Goal: Transaction & Acquisition: Download file/media

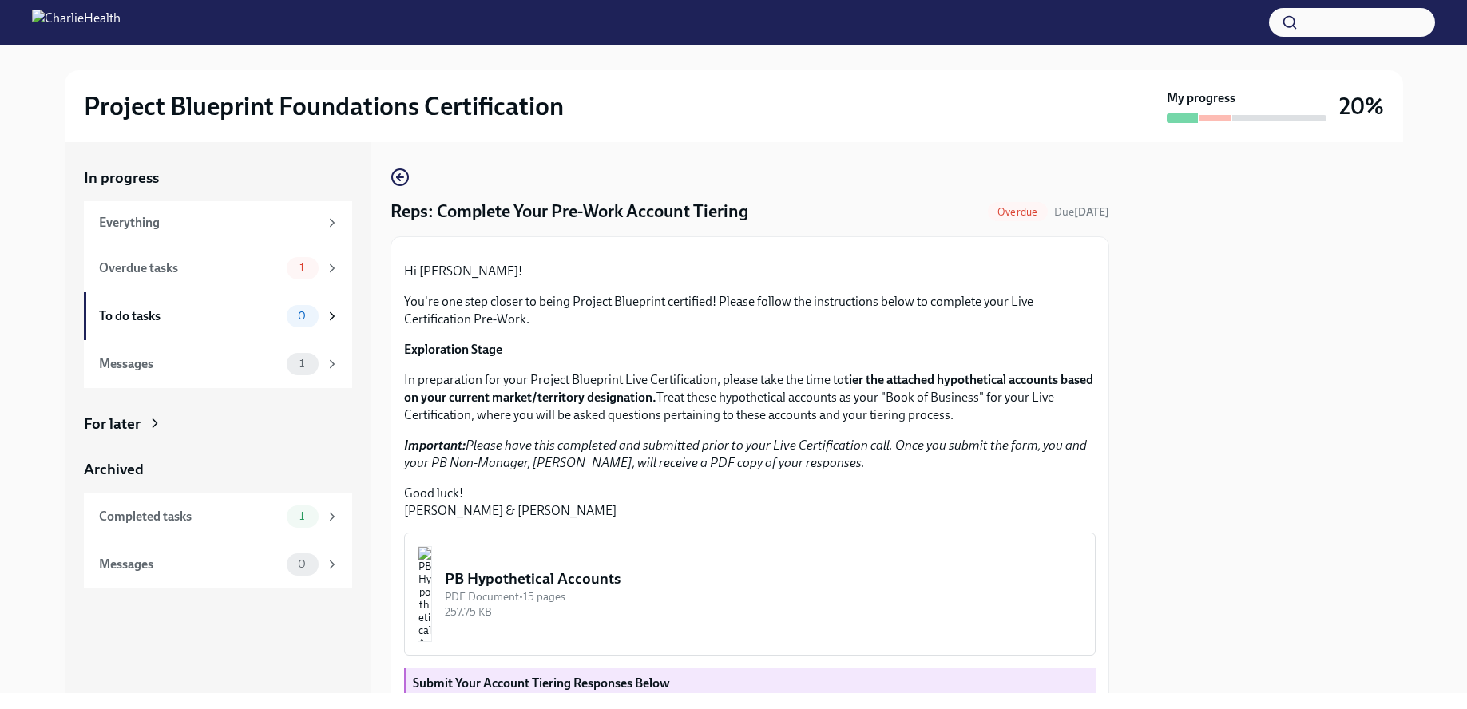
scroll to position [283, 0]
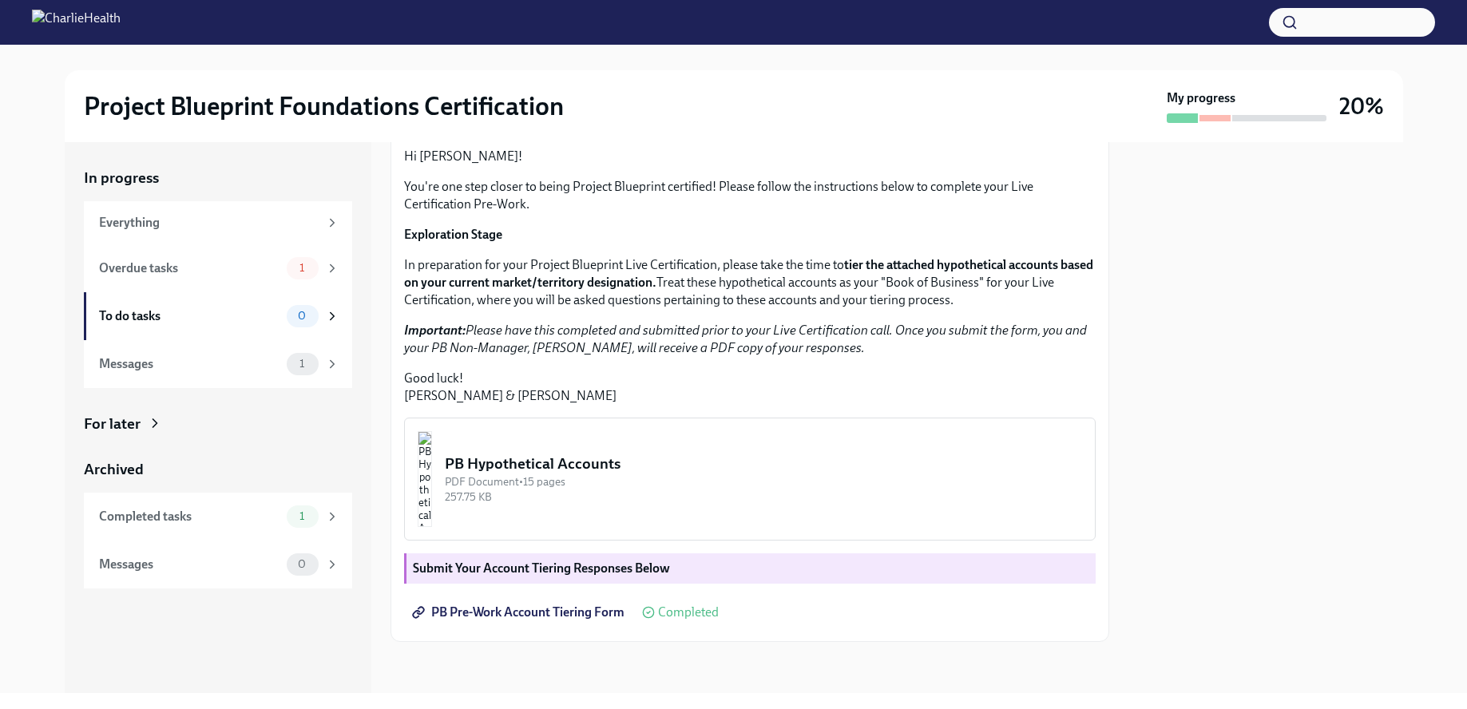
click at [432, 474] on img "button" at bounding box center [425, 479] width 14 height 96
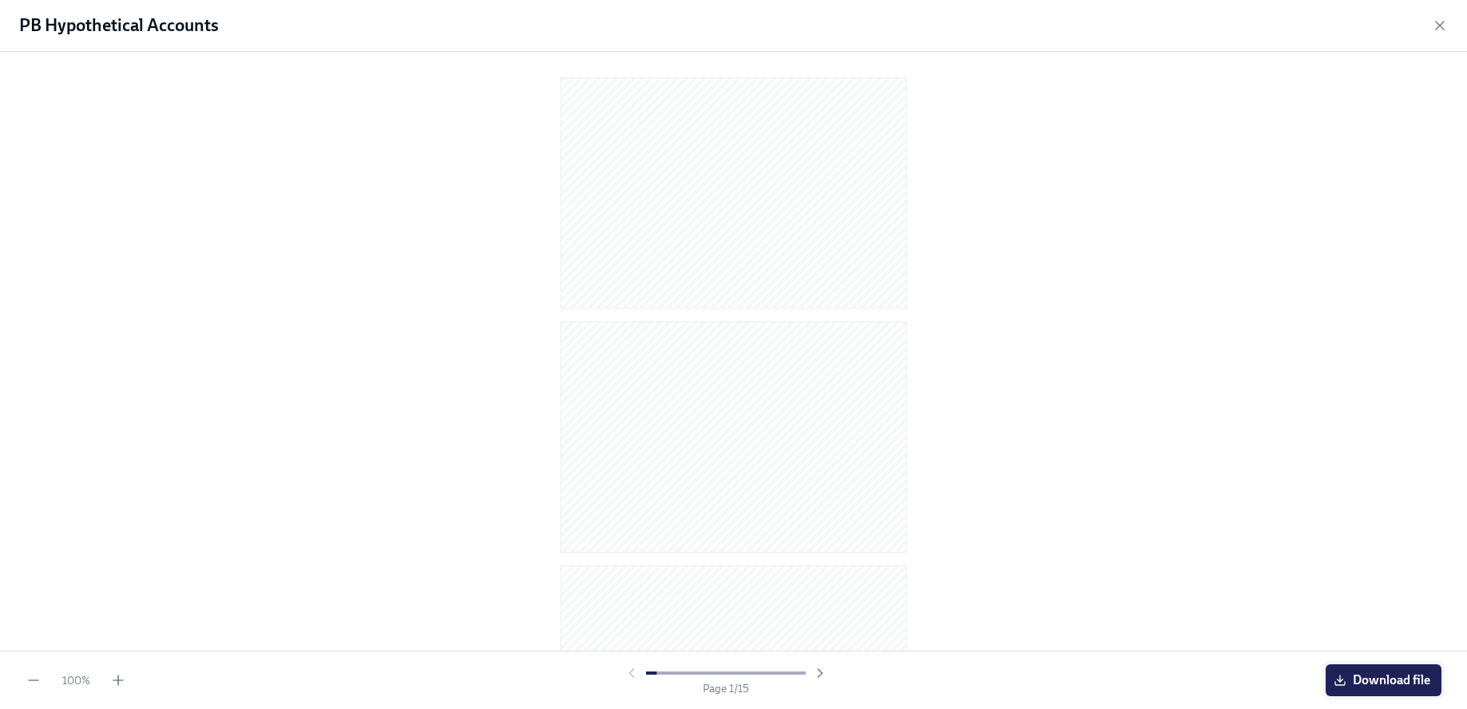
click at [1374, 688] on button "Download file" at bounding box center [1383, 680] width 116 height 32
click at [1435, 23] on icon "button" at bounding box center [1440, 26] width 16 height 16
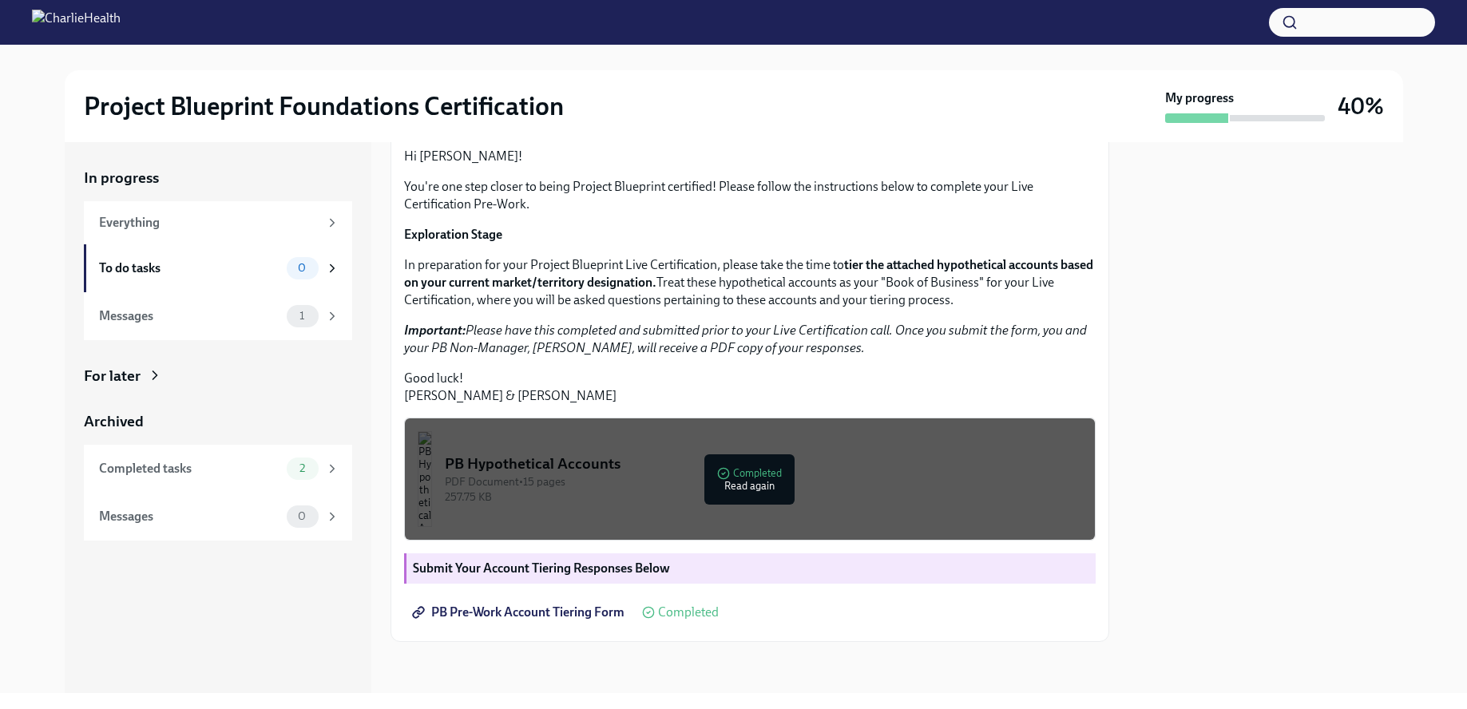
click at [959, 355] on p "Important: Please have this completed and submitted prior to your Live Certific…" at bounding box center [749, 339] width 691 height 35
click at [515, 613] on span "PB Pre-Work Account Tiering Form" at bounding box center [519, 612] width 209 height 16
click at [681, 493] on div "257.75 KB" at bounding box center [763, 496] width 637 height 15
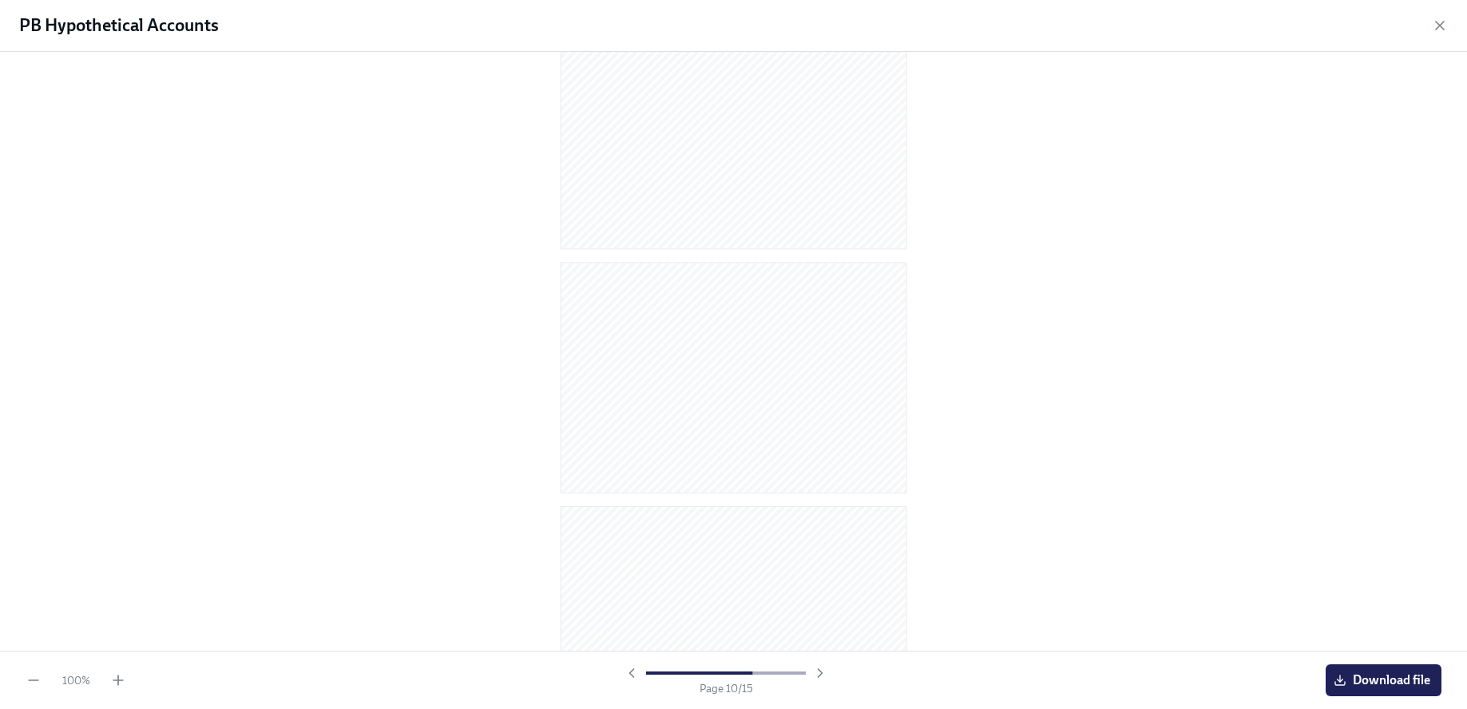
scroll to position [3075, 0]
click at [1050, 400] on div at bounding box center [733, 351] width 1467 height 599
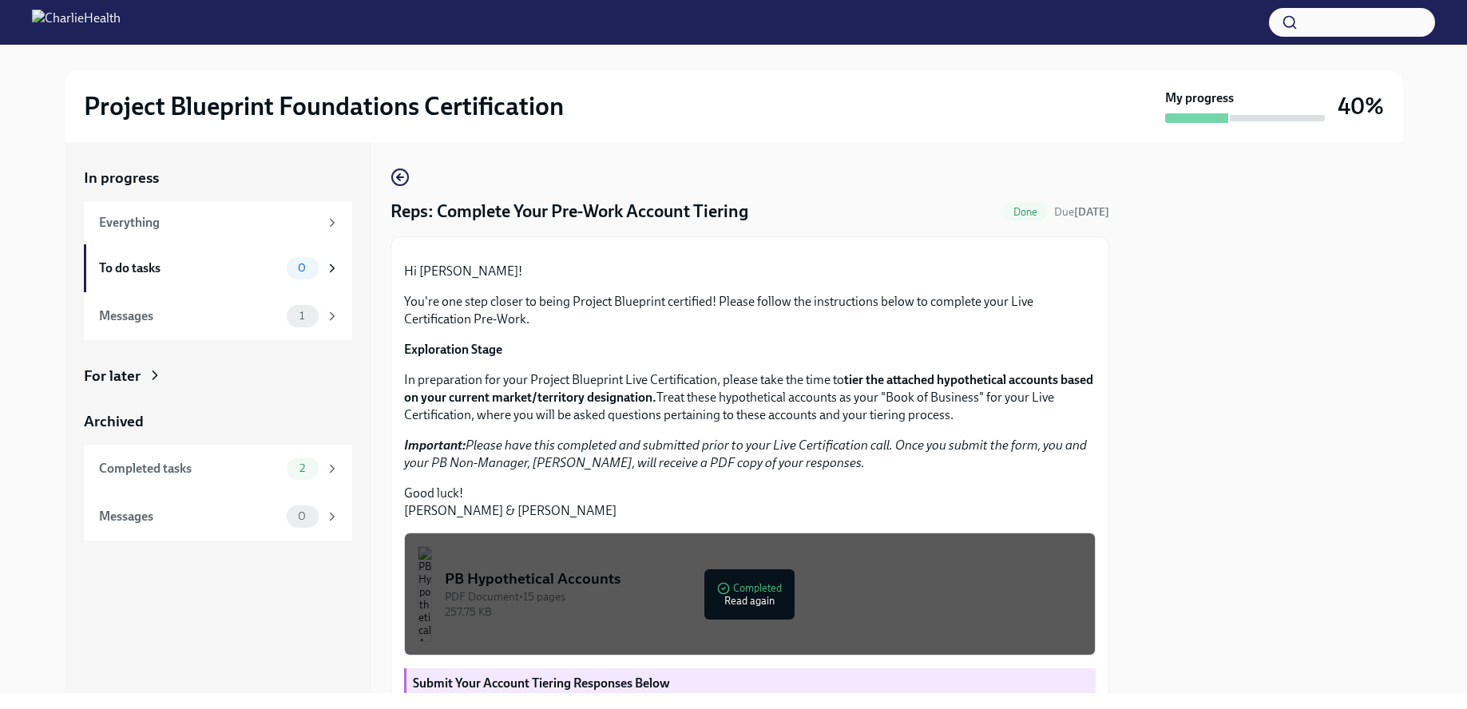
click at [1058, 250] on div at bounding box center [749, 250] width 691 height 0
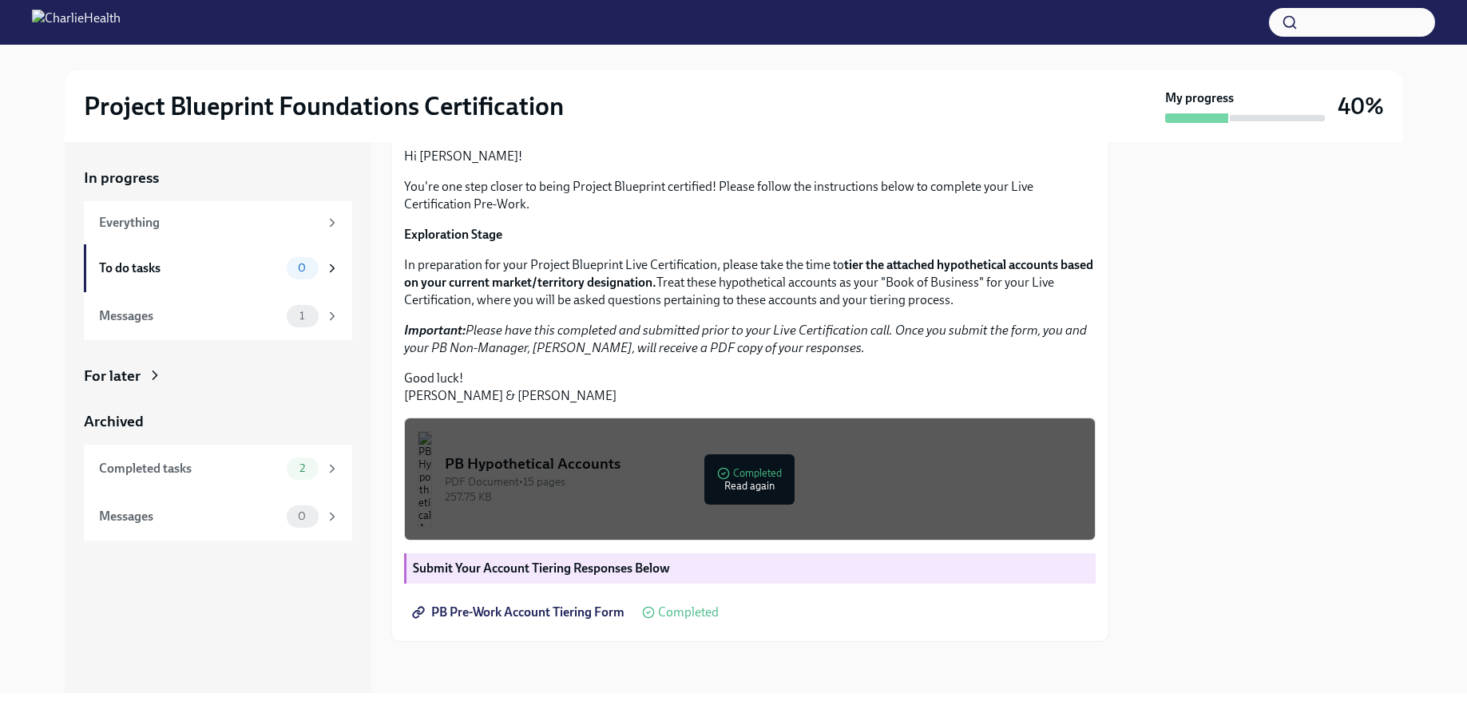
click at [755, 473] on div "PB Hypothetical Accounts" at bounding box center [763, 464] width 637 height 21
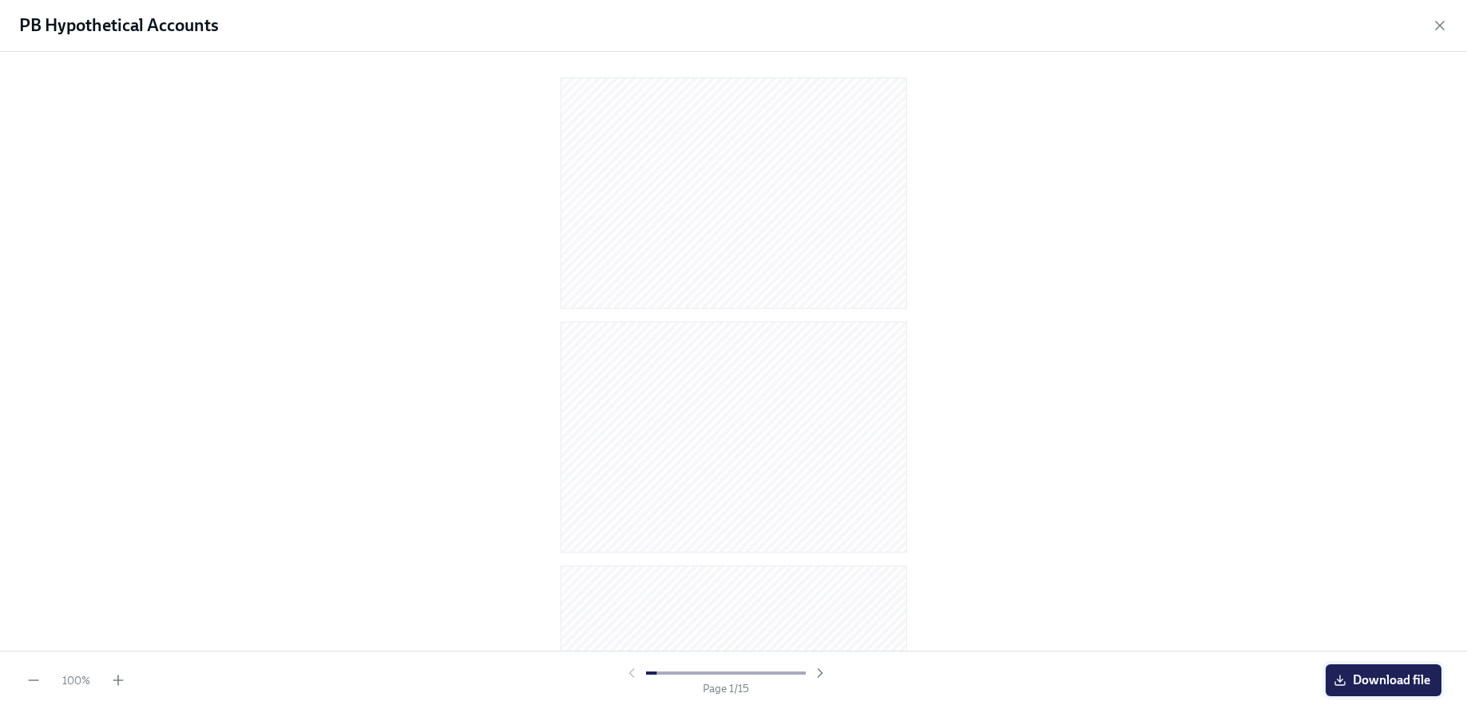
click at [1355, 687] on span "Download file" at bounding box center [1383, 680] width 93 height 16
click at [1442, 26] on icon "button" at bounding box center [1440, 26] width 8 height 8
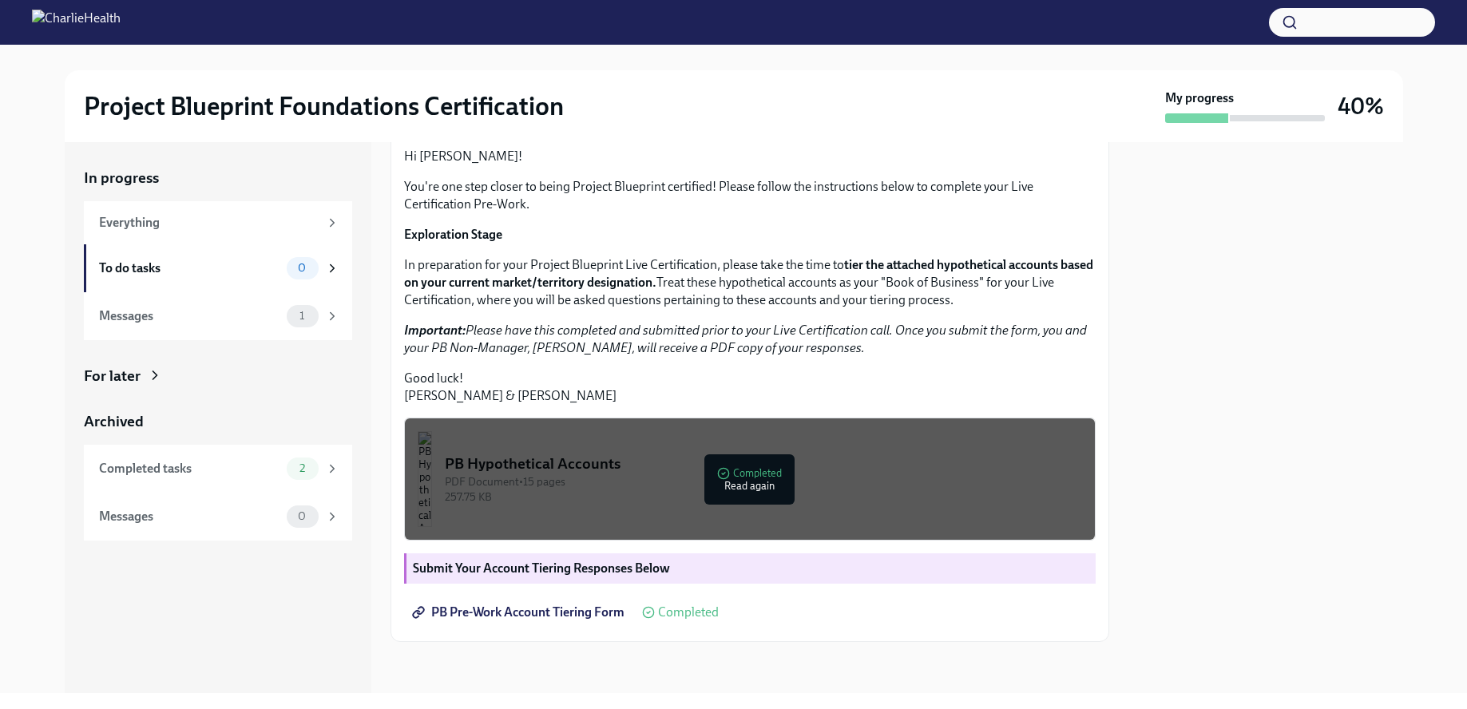
click at [1202, 380] on div at bounding box center [1265, 417] width 275 height 551
